Goal: Task Accomplishment & Management: Use online tool/utility

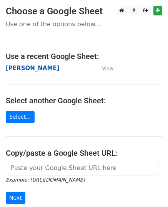
click at [15, 70] on strong "[PERSON_NAME]" at bounding box center [32, 68] width 53 height 7
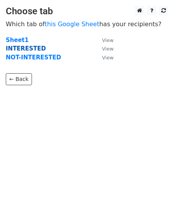
click at [25, 48] on strong "INTERESTED" at bounding box center [26, 48] width 40 height 7
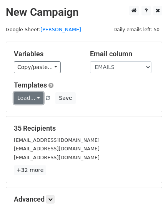
click at [32, 95] on link "Load..." at bounding box center [29, 98] width 30 height 12
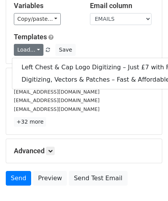
scroll to position [97, 0]
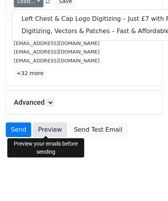
click at [52, 126] on link "Preview" at bounding box center [50, 129] width 34 height 15
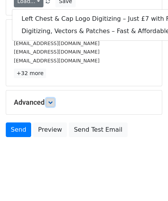
click at [54, 103] on link at bounding box center [50, 102] width 8 height 8
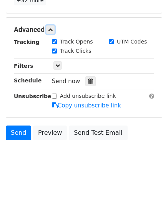
scroll to position [172, 0]
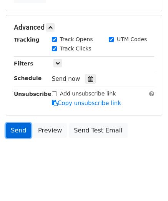
click at [24, 125] on link "Send" at bounding box center [18, 130] width 25 height 15
